Goal: Check status: Check status

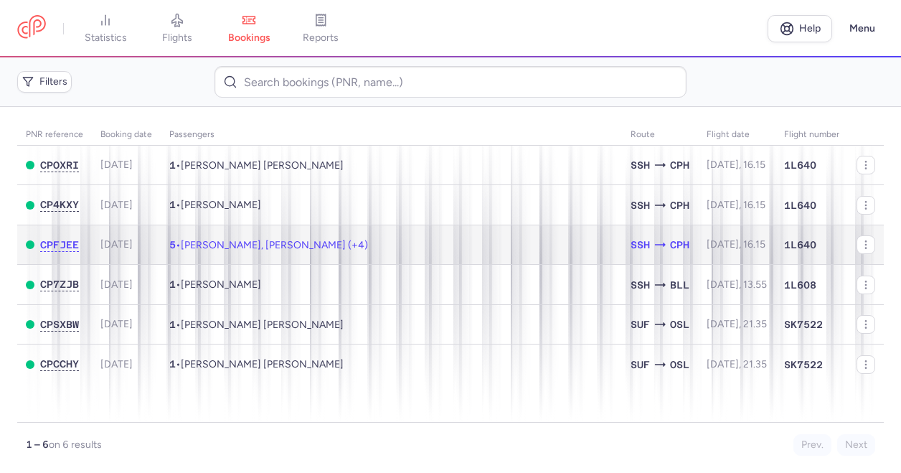
click at [250, 245] on span "[PERSON_NAME], [PERSON_NAME] (+4)" at bounding box center [274, 245] width 187 height 12
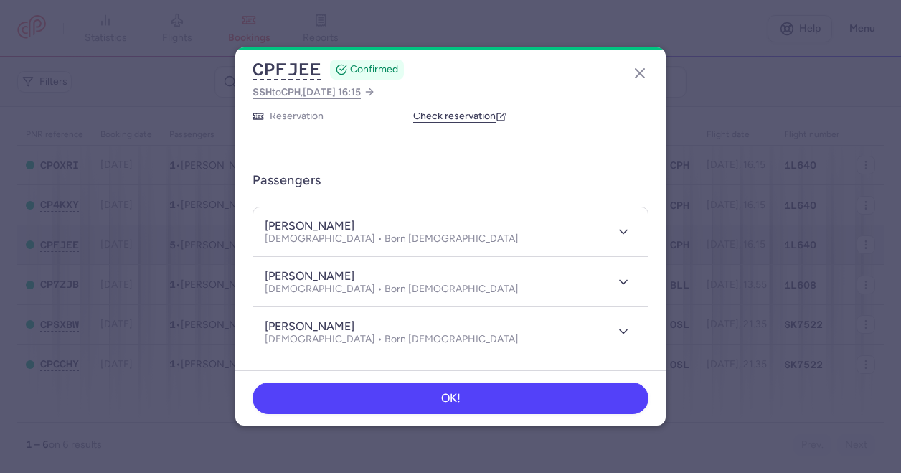
scroll to position [70, 0]
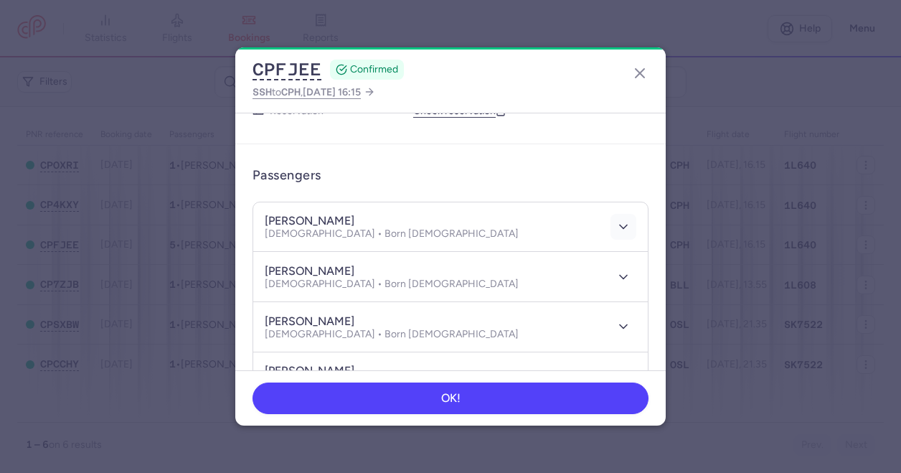
click at [616, 230] on icon "button" at bounding box center [623, 227] width 14 height 14
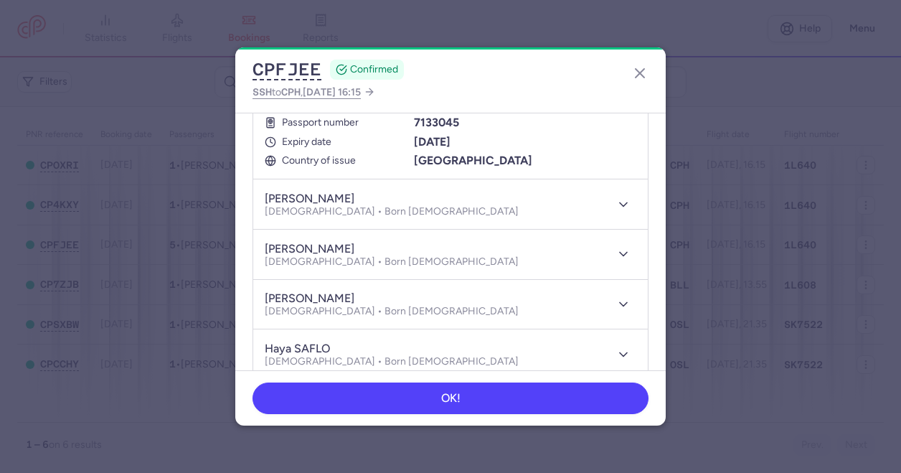
scroll to position [141, 0]
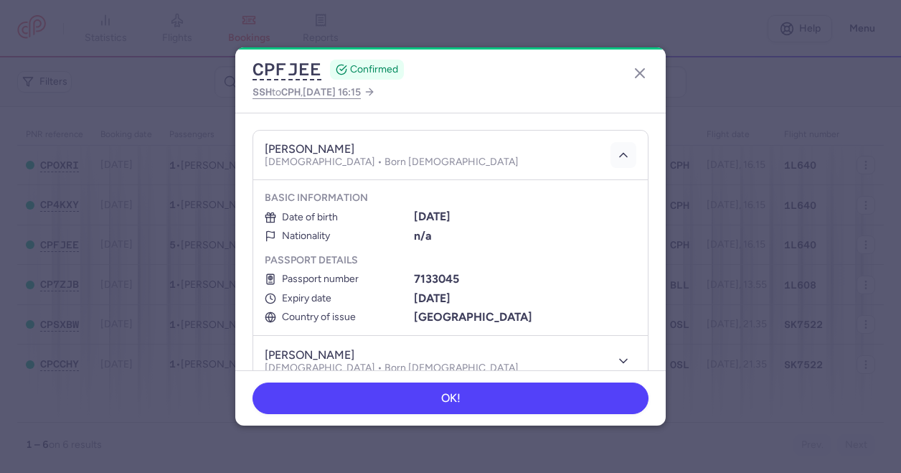
click at [616, 150] on icon "button" at bounding box center [623, 155] width 14 height 14
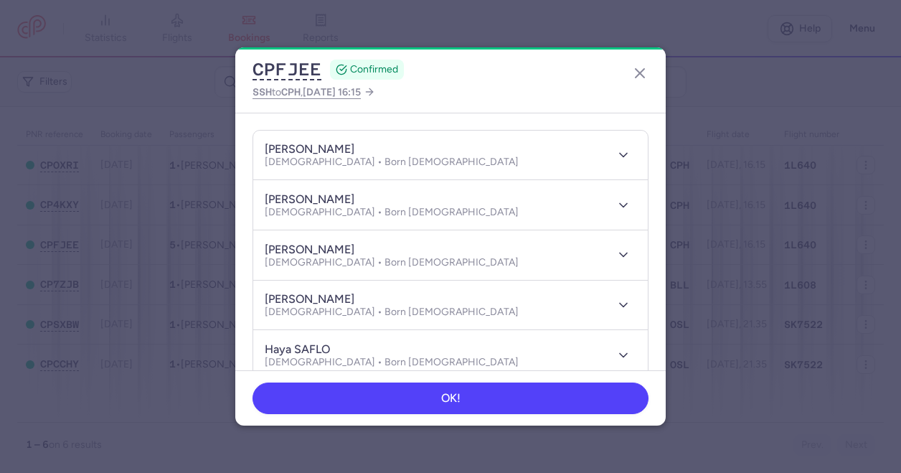
scroll to position [0, 0]
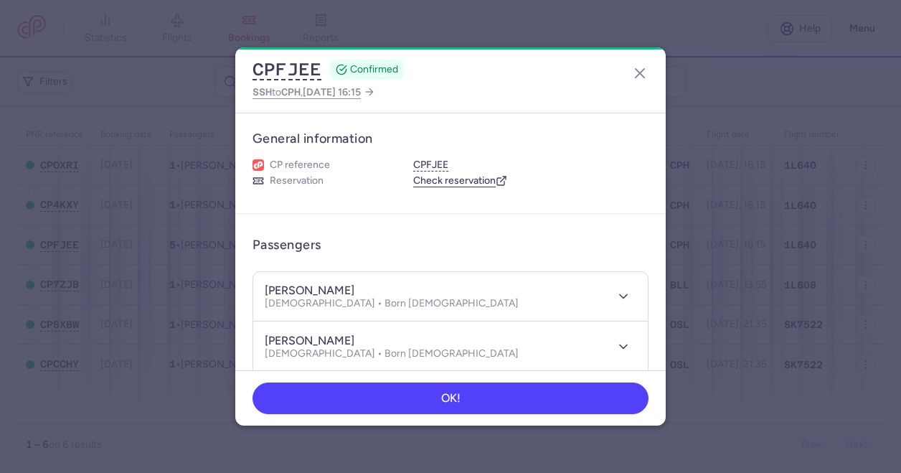
click at [458, 183] on link "Check reservation" at bounding box center [460, 180] width 94 height 13
click at [644, 70] on icon "button" at bounding box center [639, 73] width 17 height 17
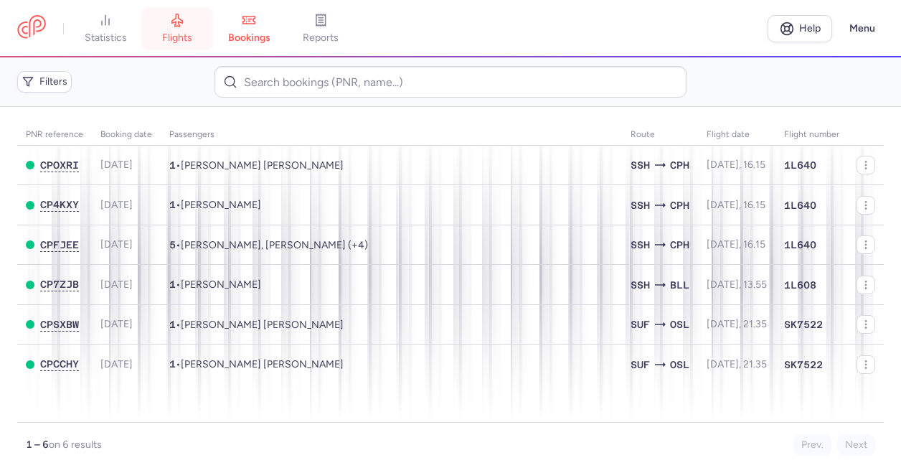
click at [164, 32] on link "flights" at bounding box center [177, 29] width 72 height 32
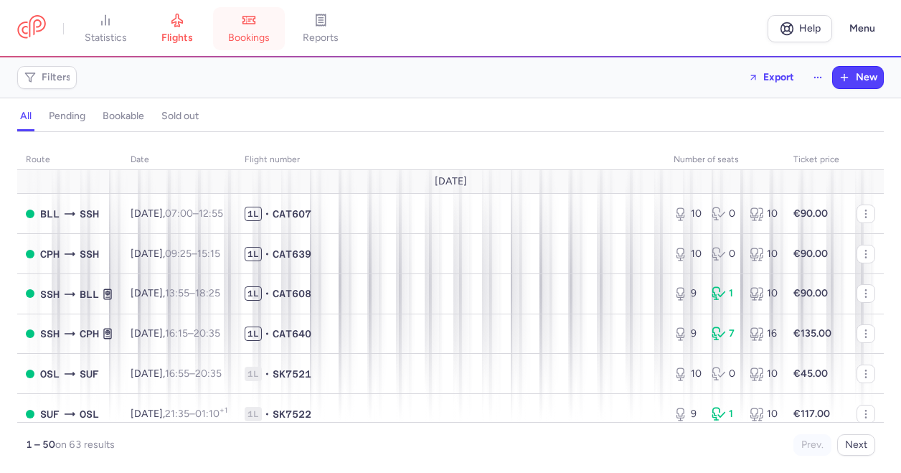
click at [246, 32] on span "bookings" at bounding box center [249, 38] width 42 height 13
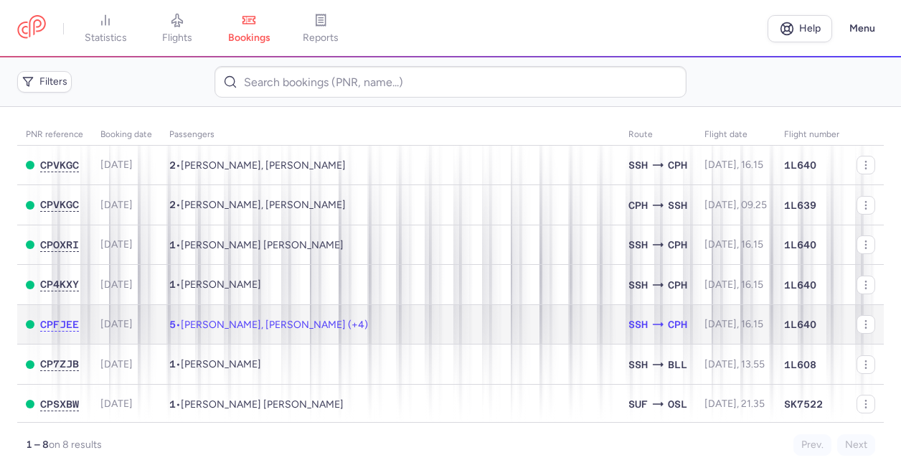
click at [270, 326] on span "[PERSON_NAME], [PERSON_NAME] (+4)" at bounding box center [274, 324] width 187 height 12
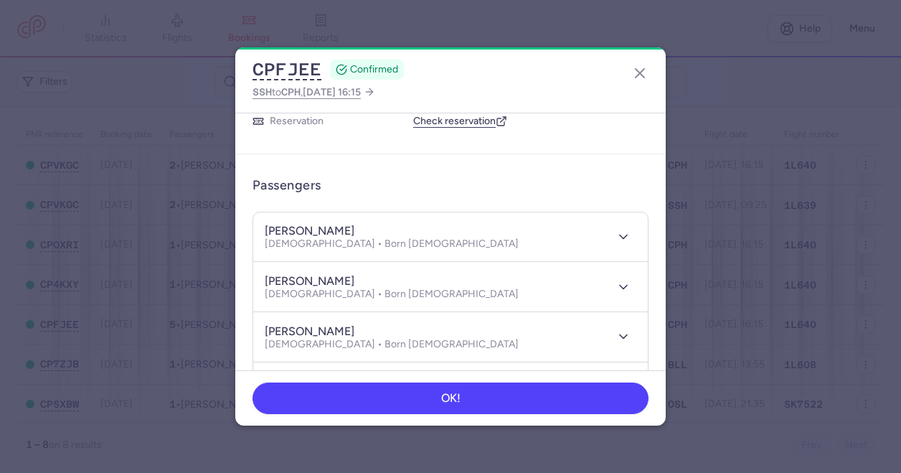
scroll to position [60, 0]
click at [616, 238] on icon "button" at bounding box center [623, 237] width 14 height 14
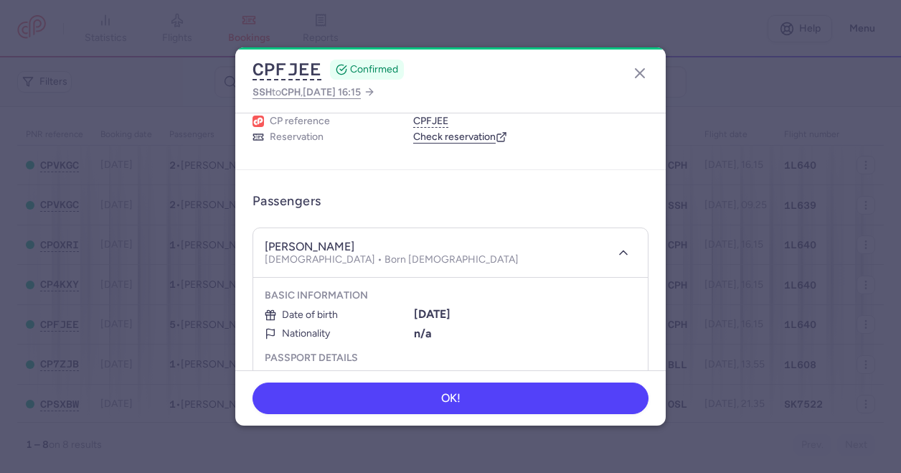
scroll to position [43, 0]
click at [617, 252] on icon "button" at bounding box center [623, 253] width 14 height 14
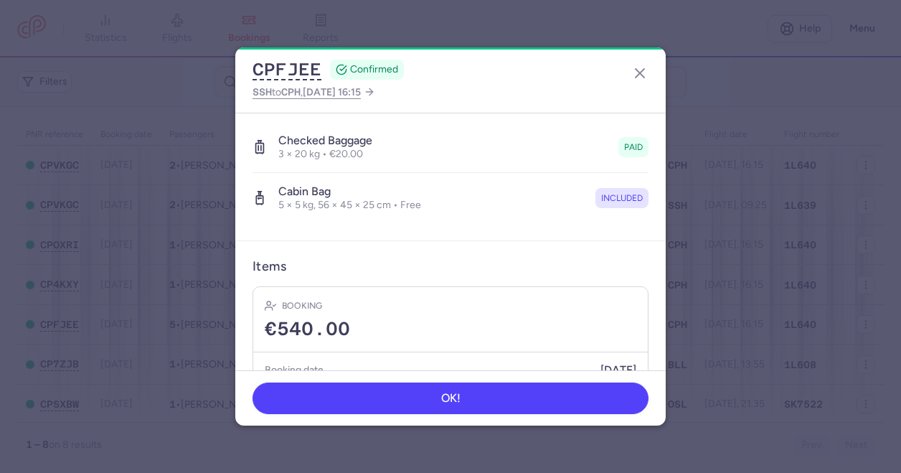
scroll to position [649, 0]
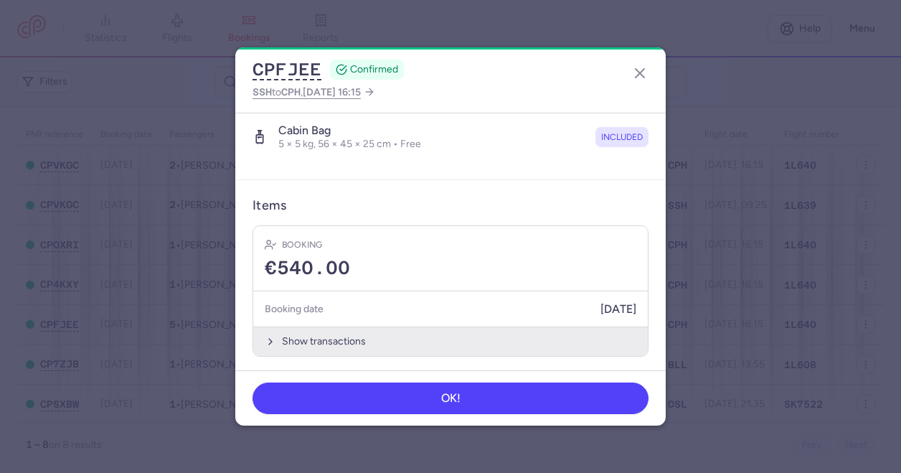
click at [272, 336] on icon "button" at bounding box center [270, 341] width 11 height 11
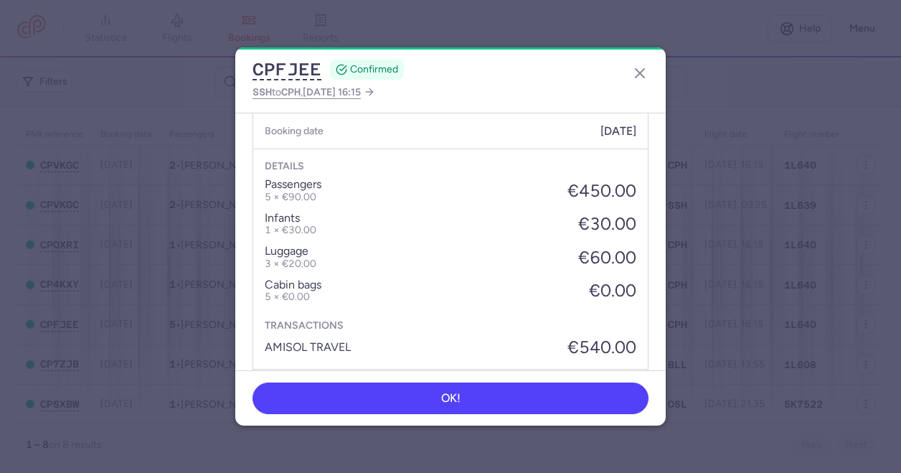
scroll to position [828, 0]
click at [646, 66] on icon "button" at bounding box center [639, 73] width 17 height 17
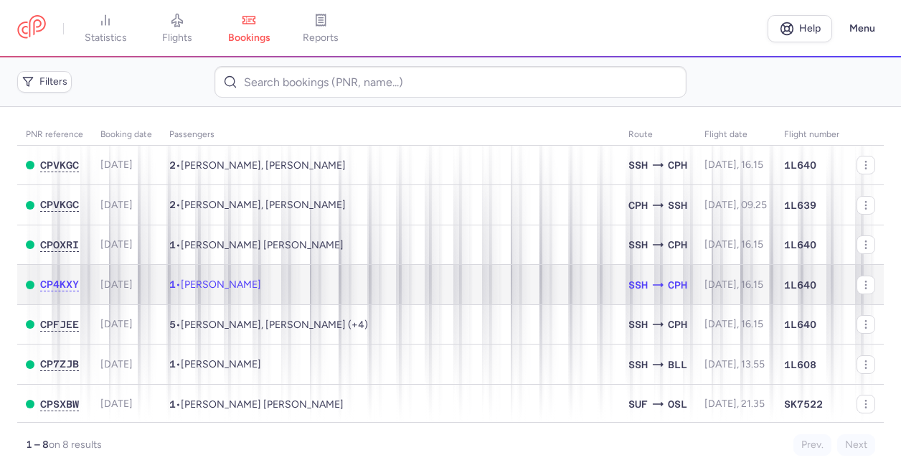
click at [261, 288] on span "[PERSON_NAME]" at bounding box center [221, 284] width 80 height 12
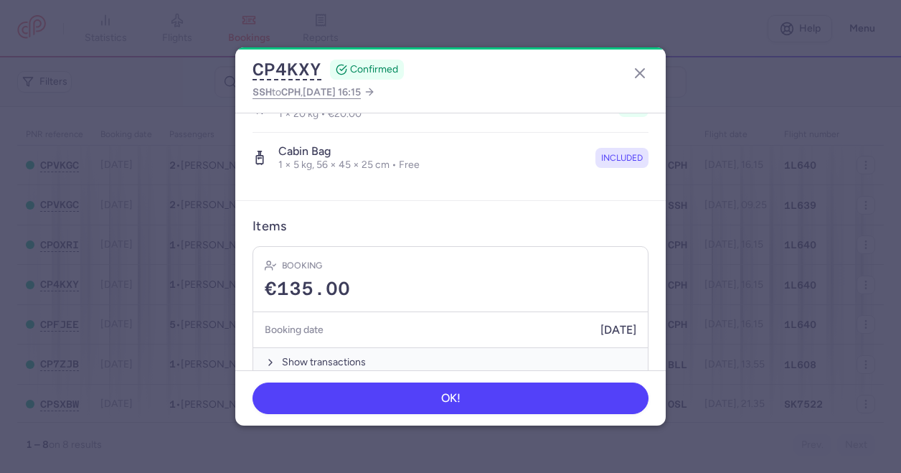
scroll to position [324, 0]
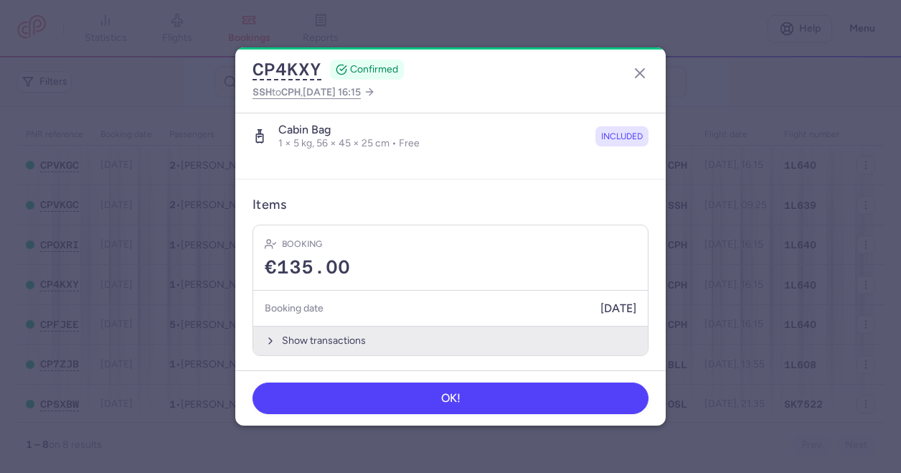
click at [265, 332] on button "Show transactions" at bounding box center [450, 340] width 395 height 29
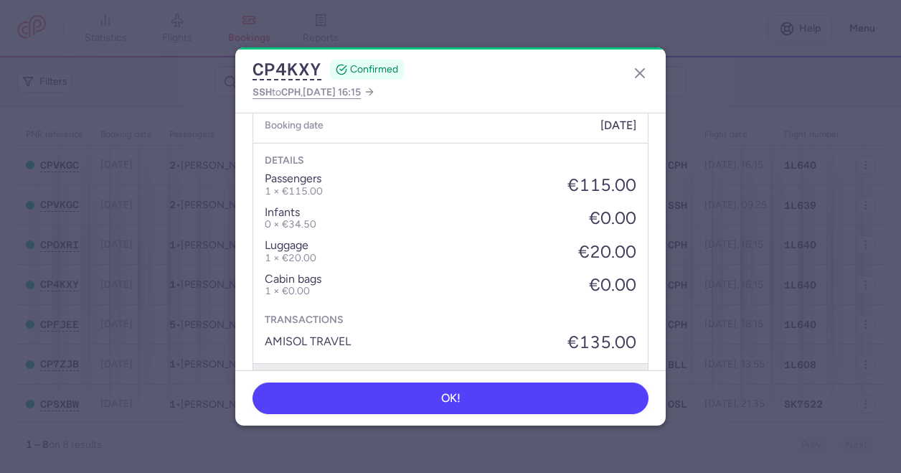
scroll to position [506, 0]
click at [633, 72] on icon "button" at bounding box center [639, 73] width 17 height 17
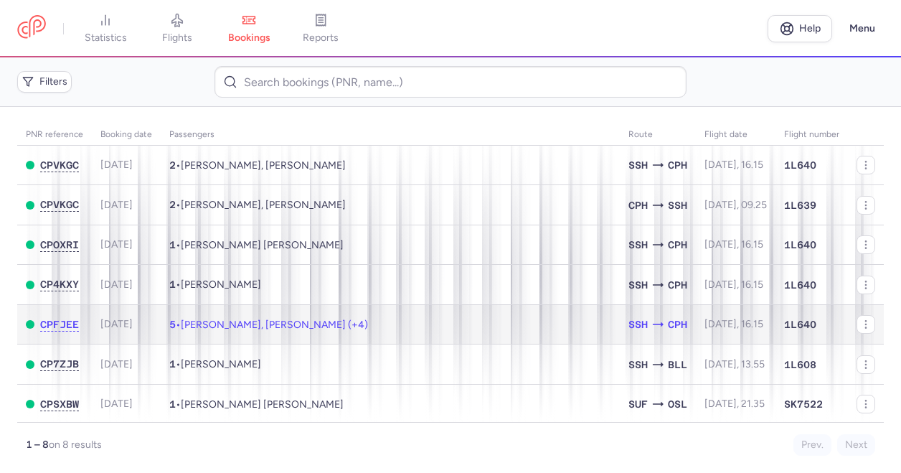
click at [253, 323] on span "[PERSON_NAME], [PERSON_NAME] (+4)" at bounding box center [274, 324] width 187 height 12
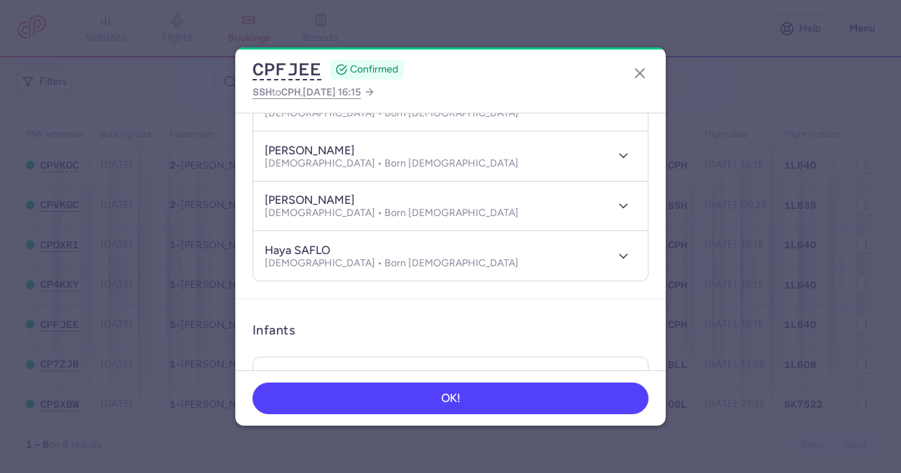
scroll to position [237, 0]
